Goal: Navigation & Orientation: Find specific page/section

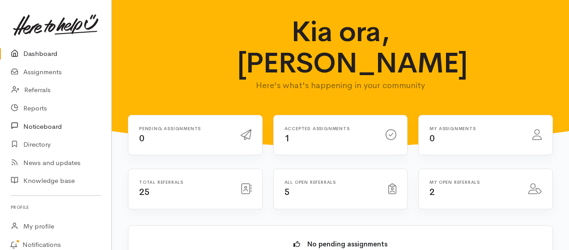
scroll to position [239, 0]
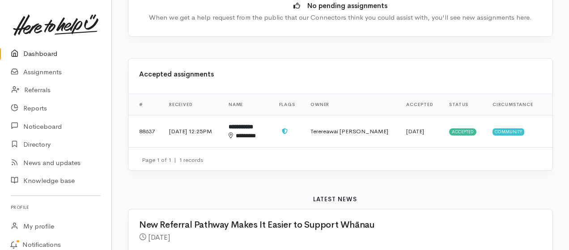
click at [45, 55] on link "Dashboard" at bounding box center [55, 54] width 111 height 18
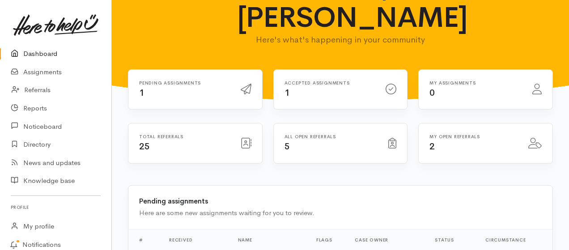
scroll to position [60, 0]
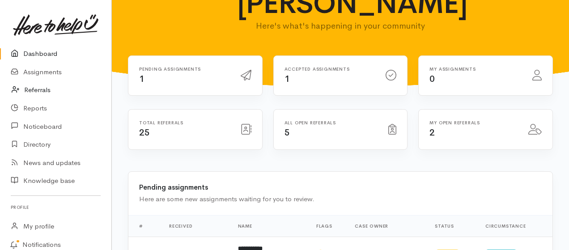
click at [35, 89] on link "Referrals" at bounding box center [55, 90] width 111 height 18
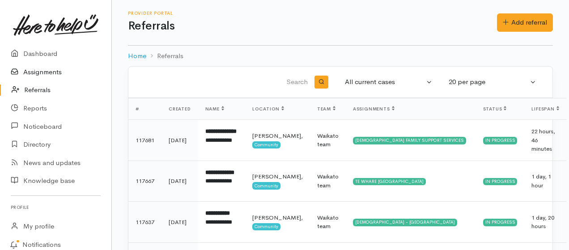
click at [40, 73] on link "Assignments" at bounding box center [55, 72] width 111 height 18
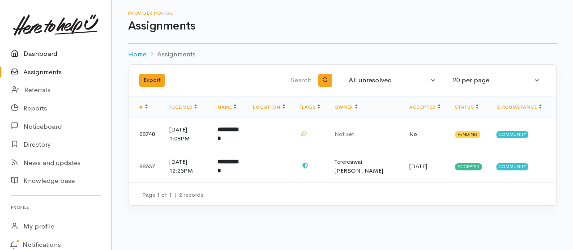
click at [40, 52] on link "Dashboard" at bounding box center [55, 54] width 111 height 18
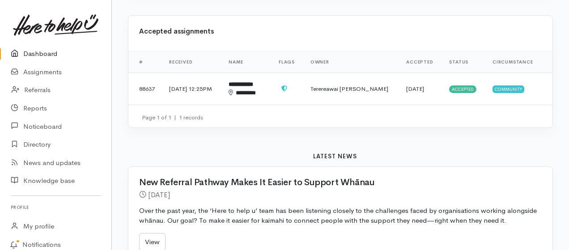
scroll to position [298, 0]
